Goal: Check status

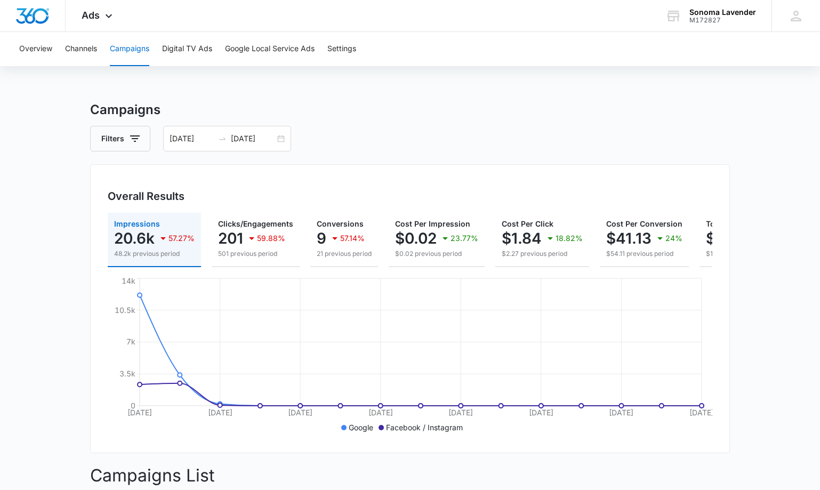
scroll to position [1, 0]
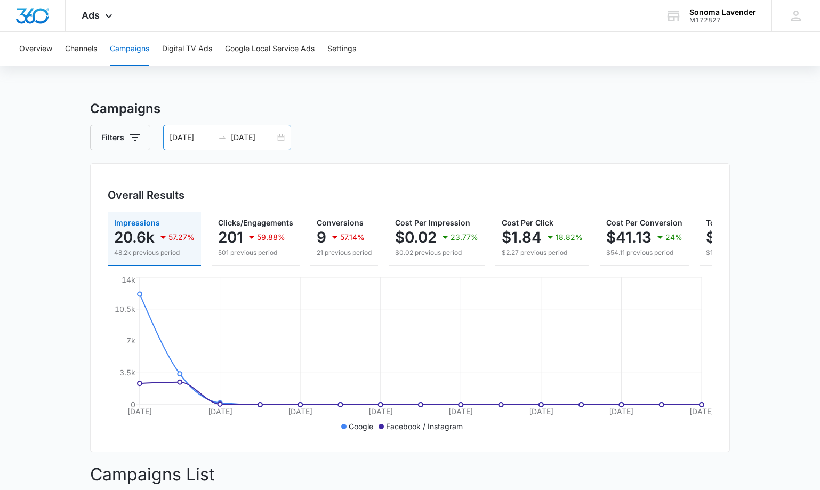
click at [280, 140] on div "[DATE] [DATE]" at bounding box center [227, 138] width 128 height 26
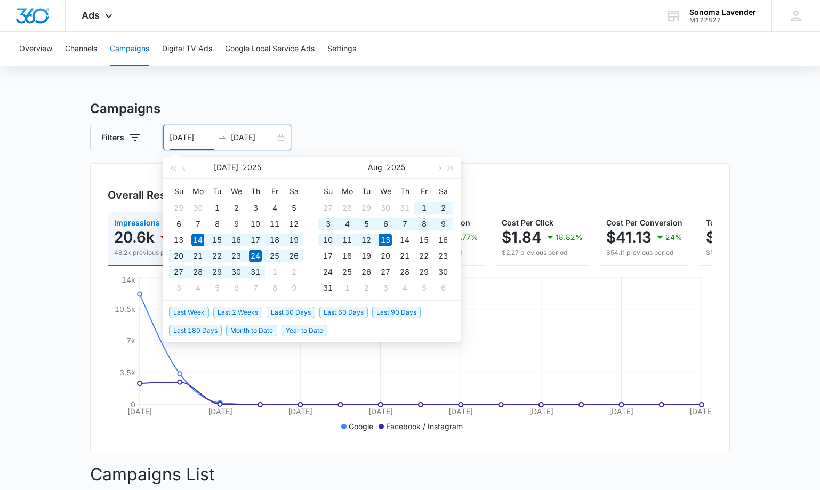
click at [285, 310] on span "Last 30 Days" at bounding box center [291, 313] width 49 height 12
type input "[DATE]"
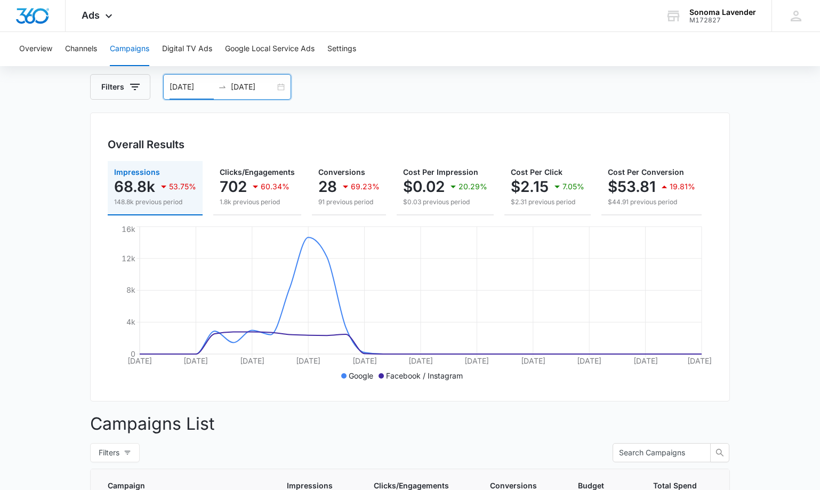
scroll to position [53, 0]
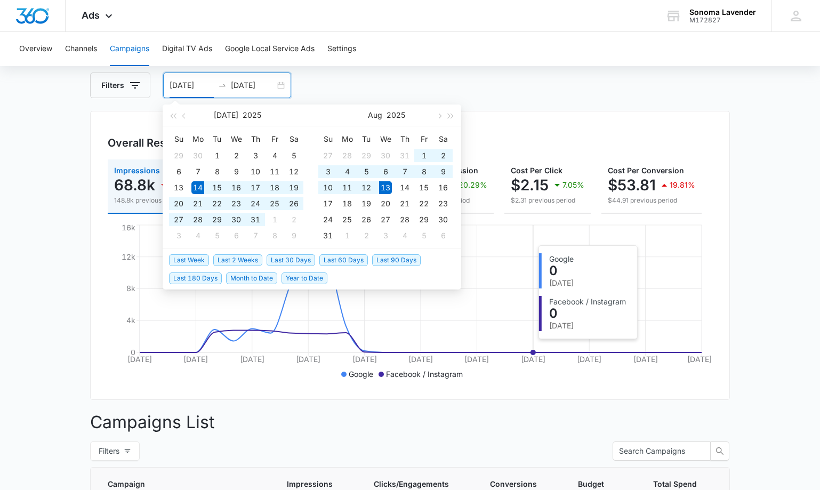
type input "[DATE]"
click at [396, 87] on div "Filters 07/14/2025 08/13/2025" at bounding box center [410, 86] width 640 height 26
